Goal: Communication & Community: Answer question/provide support

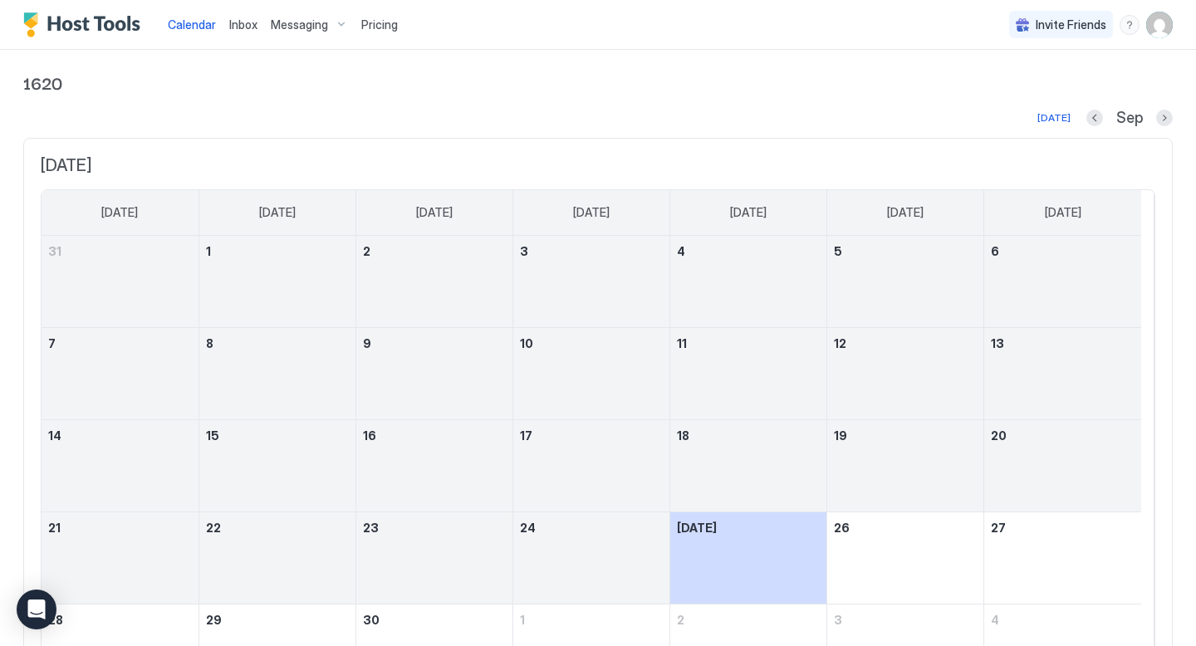
click at [336, 23] on div "Messaging" at bounding box center [309, 25] width 91 height 28
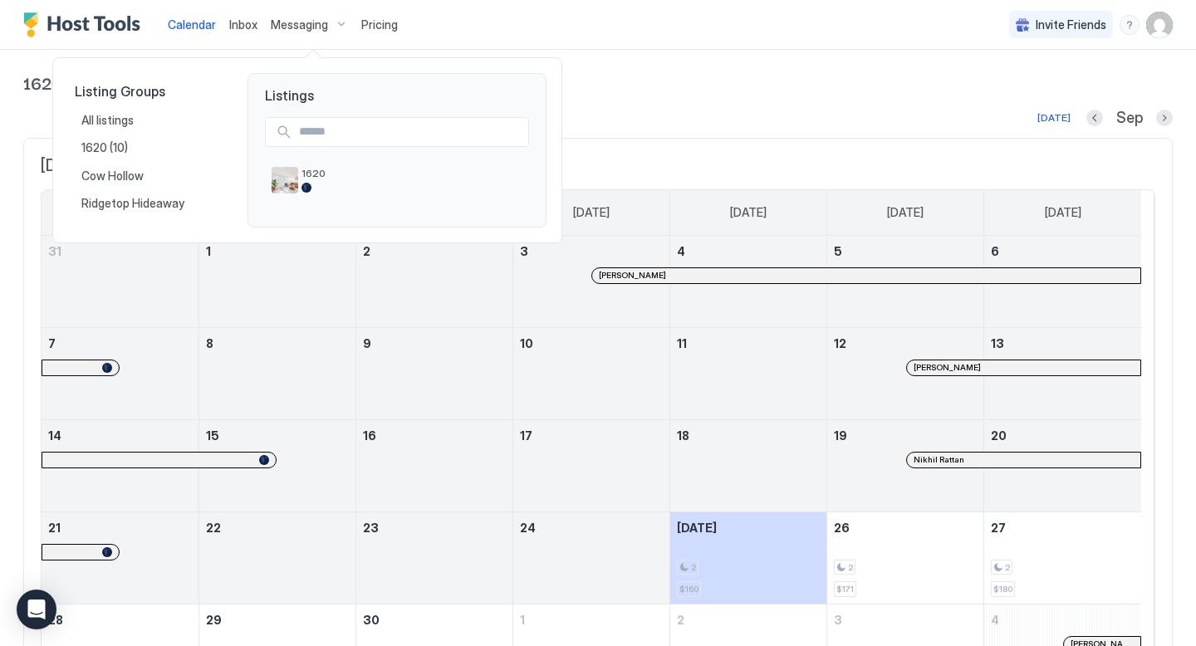
click at [241, 24] on div at bounding box center [598, 323] width 1196 height 646
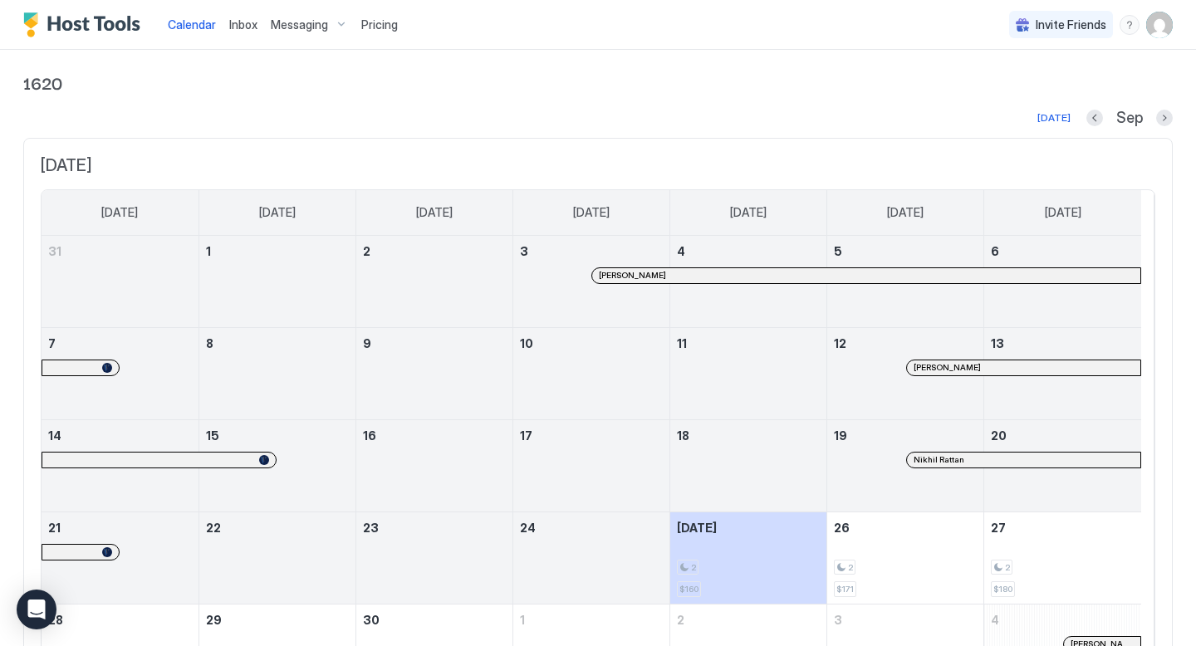
click at [241, 24] on span "Inbox" at bounding box center [243, 24] width 28 height 14
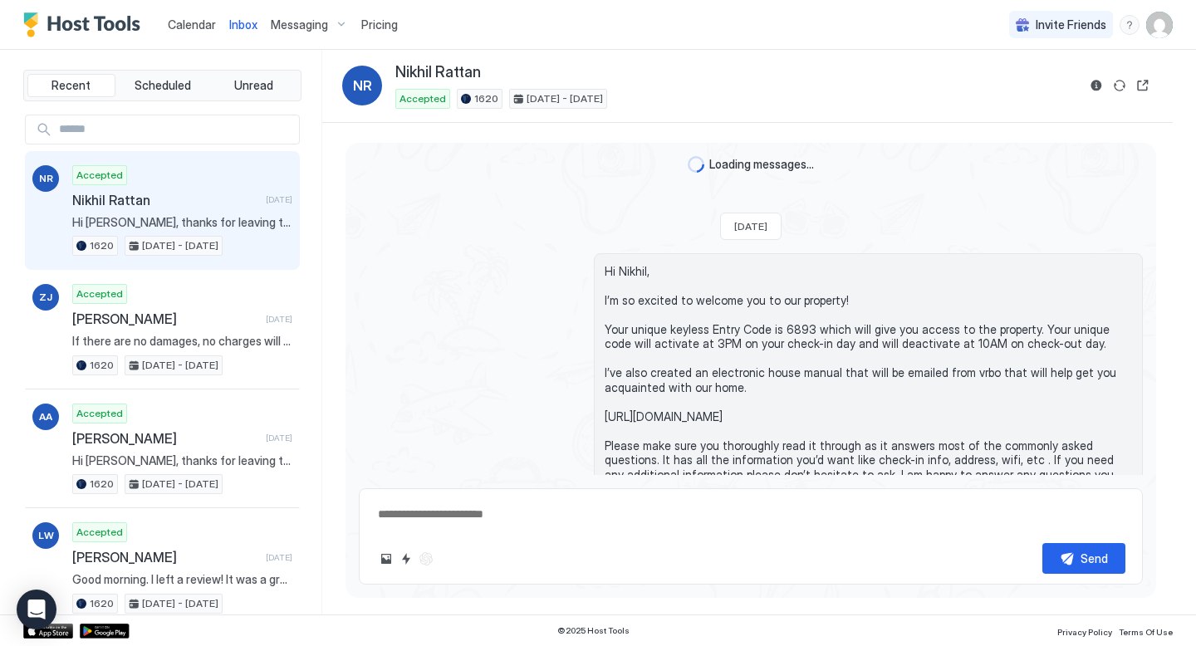
scroll to position [1458, 0]
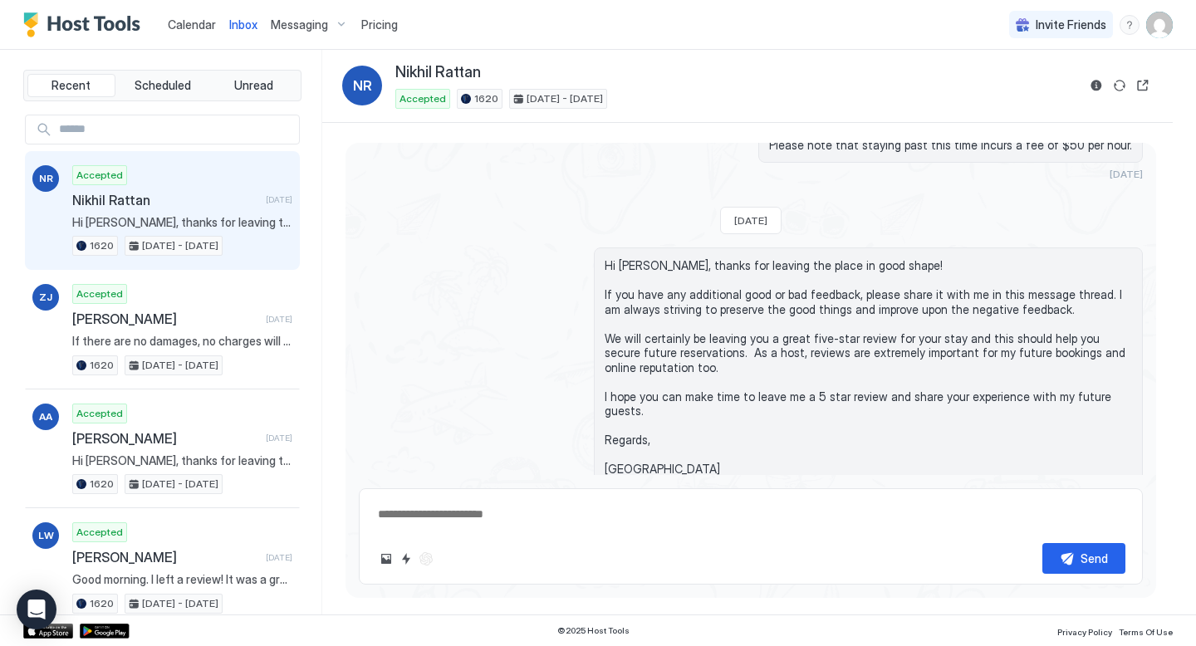
click at [218, 201] on span "Nikhil Rattan" at bounding box center [165, 200] width 187 height 17
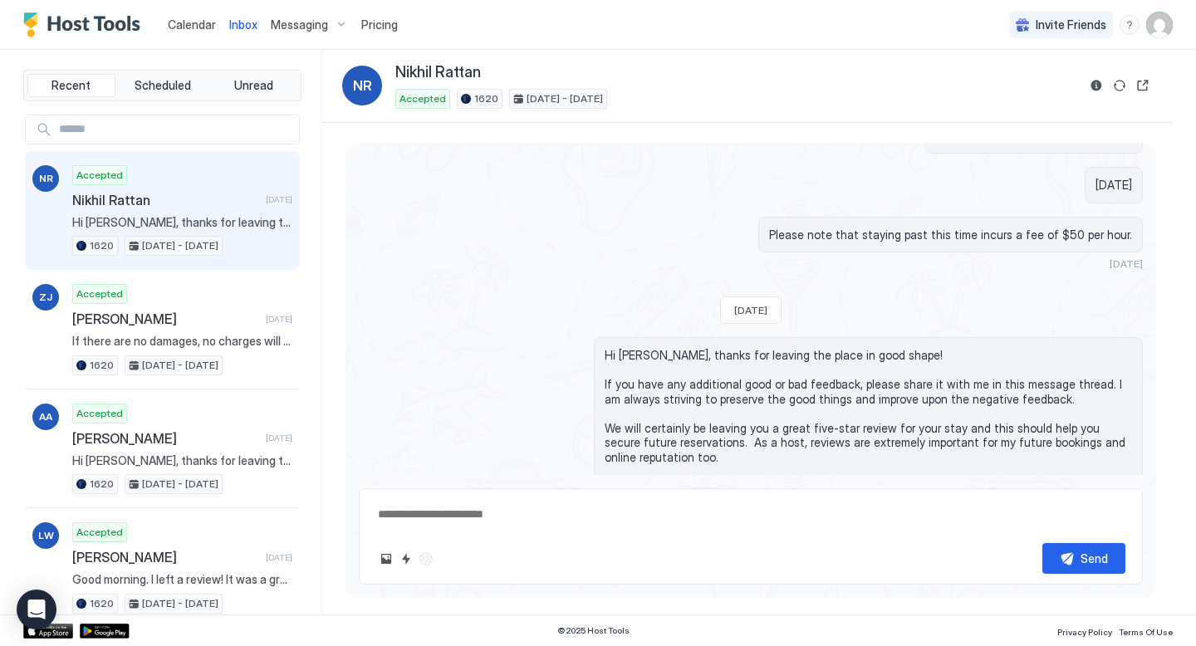
scroll to position [1356, 0]
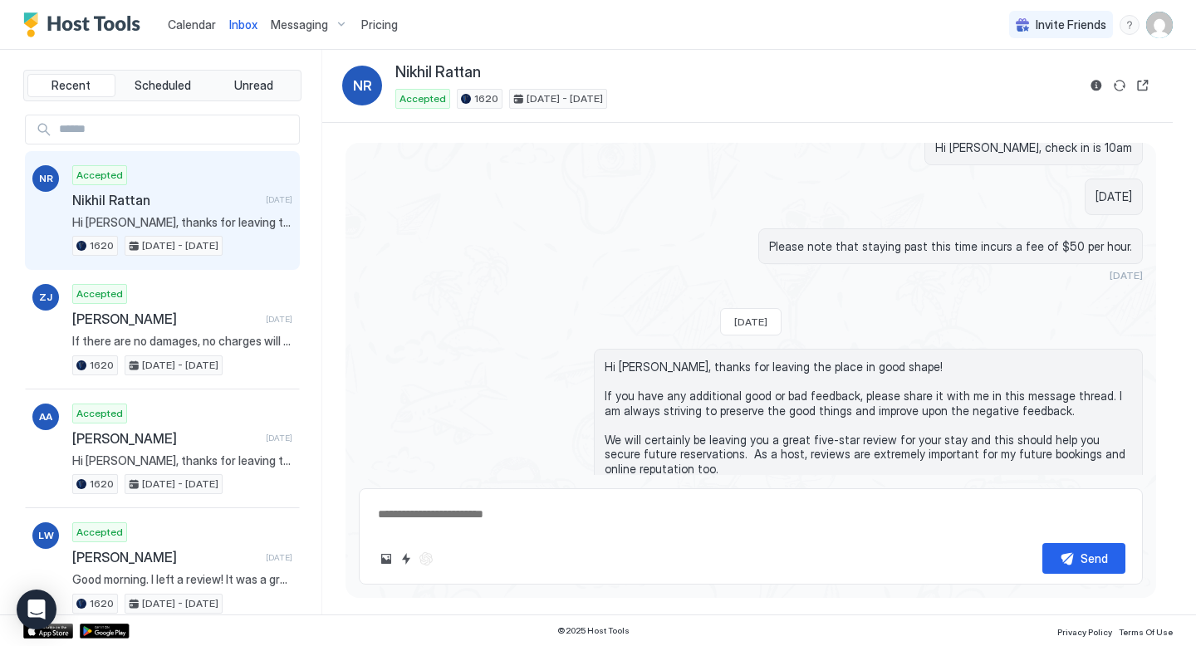
click at [1162, 27] on img "User profile" at bounding box center [1159, 25] width 27 height 27
click at [1022, 173] on div at bounding box center [598, 323] width 1196 height 646
click at [1141, 84] on button "Open reservation" at bounding box center [1143, 86] width 20 height 20
click at [1144, 87] on button "Open reservation" at bounding box center [1143, 86] width 20 height 20
click at [1095, 86] on button "Reservation information" at bounding box center [1096, 86] width 20 height 20
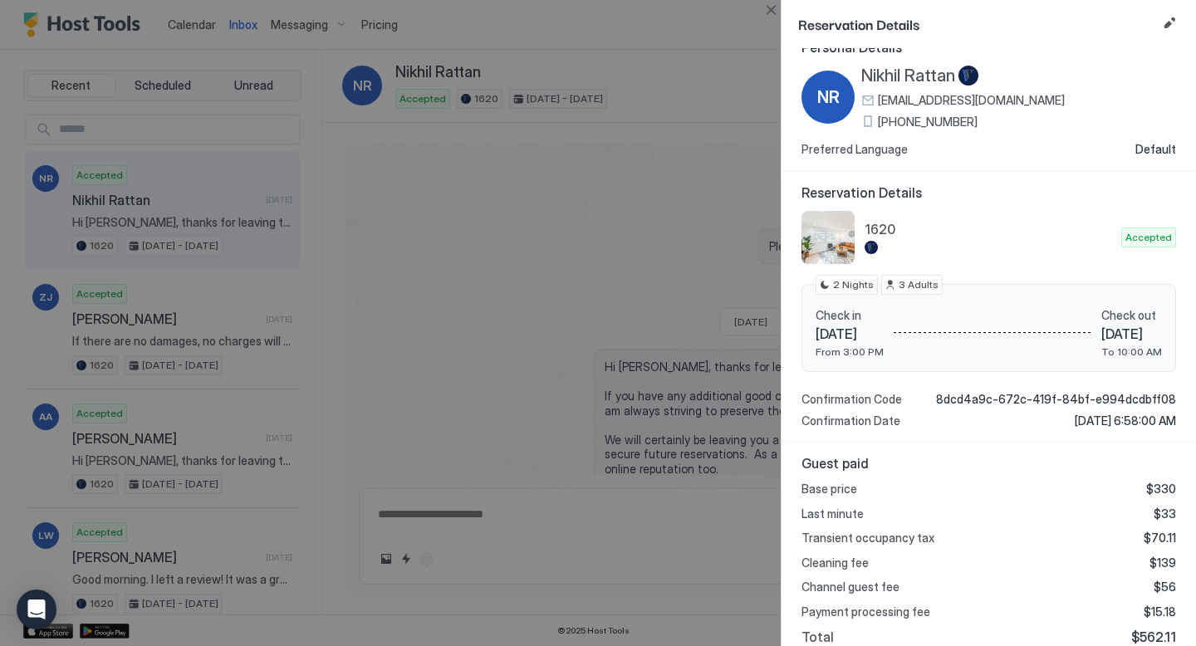
scroll to position [0, 0]
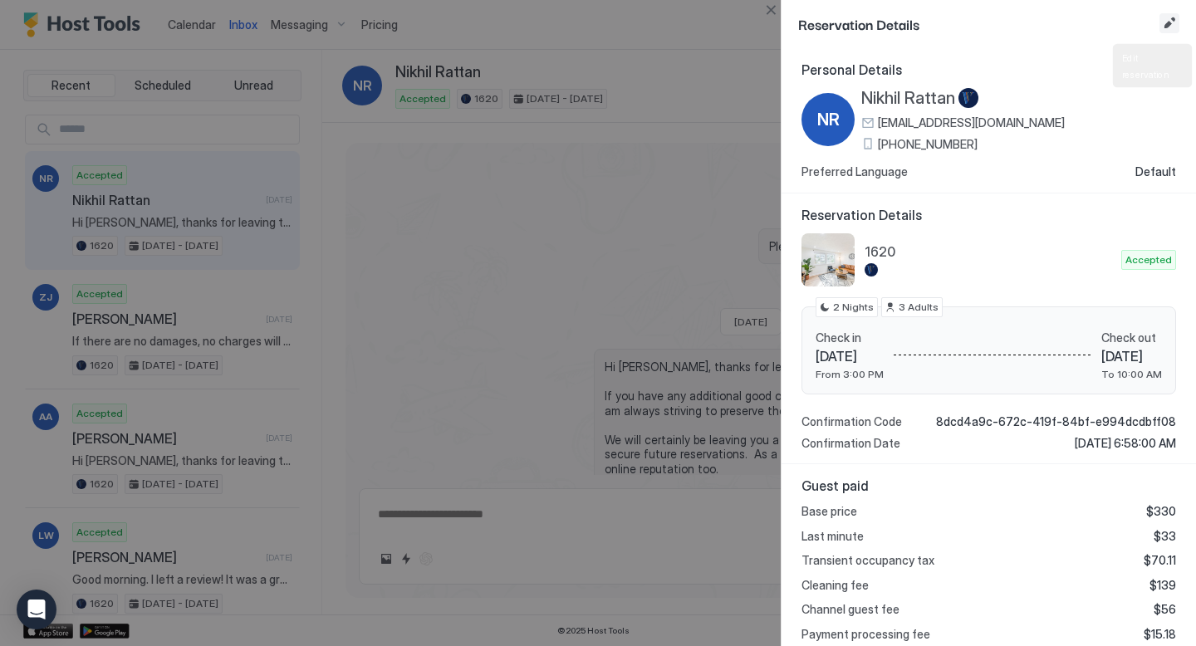
click at [1169, 23] on button "Edit reservation" at bounding box center [1169, 23] width 20 height 20
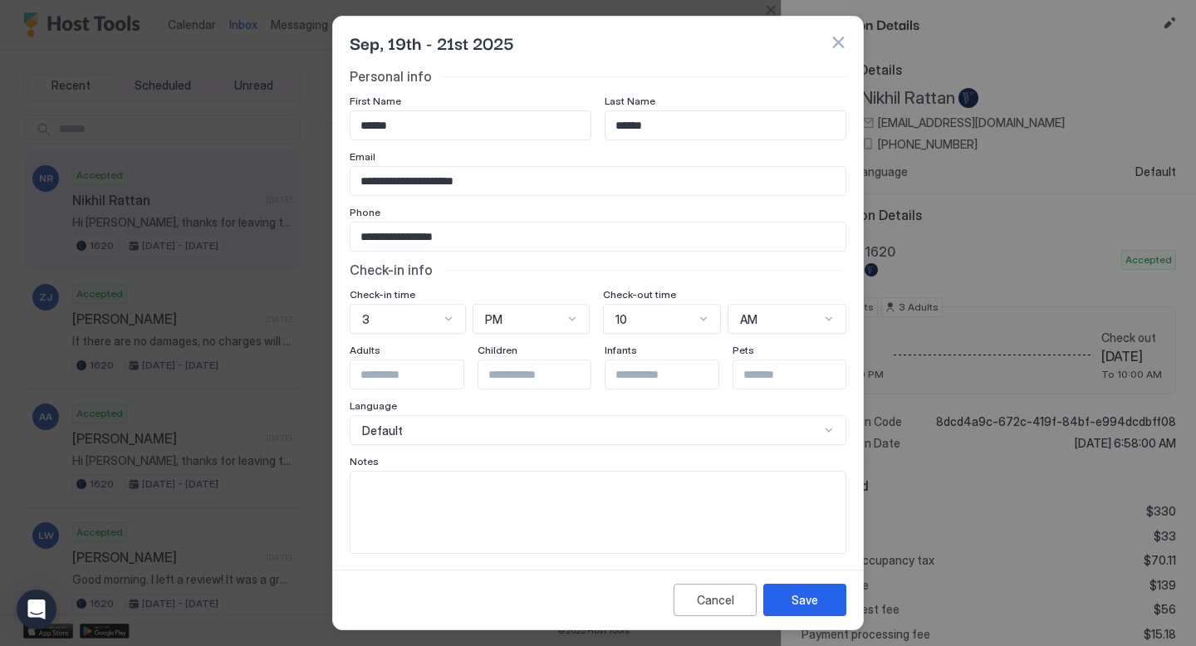
scroll to position [8, 0]
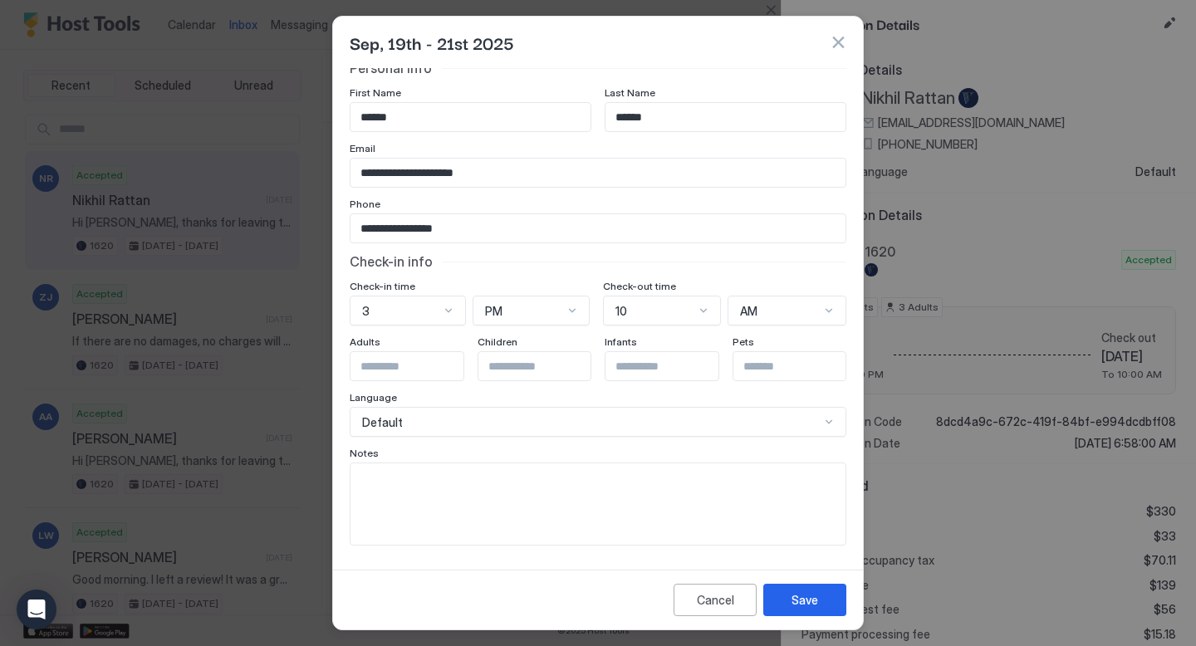
click at [838, 40] on button "button" at bounding box center [838, 42] width 17 height 17
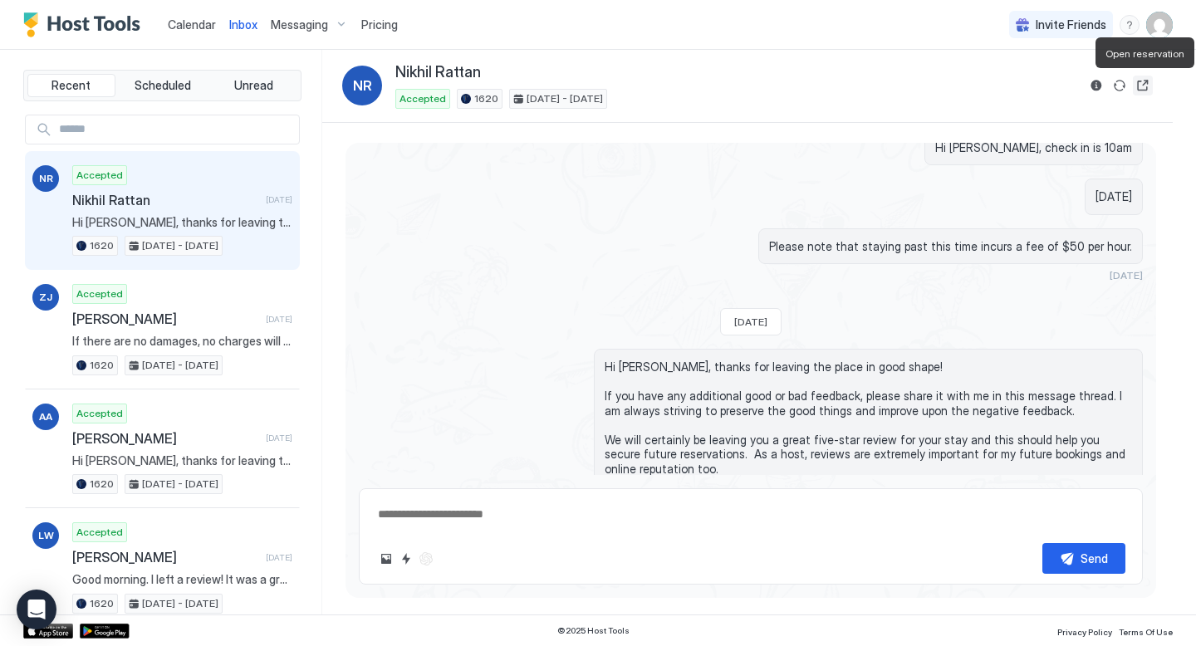
click at [1144, 86] on button "Open reservation" at bounding box center [1143, 86] width 20 height 20
type textarea "*"
